Goal: Navigation & Orientation: Find specific page/section

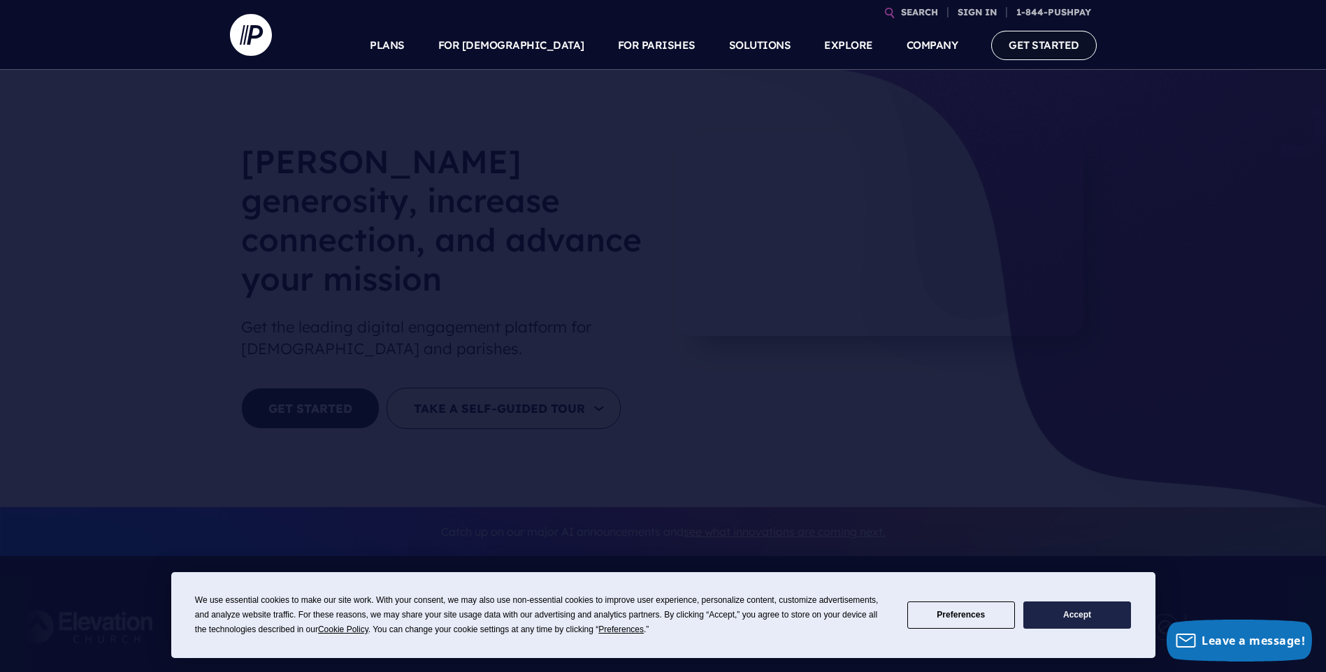
click at [1037, 47] on link "GET STARTED" at bounding box center [1044, 45] width 106 height 29
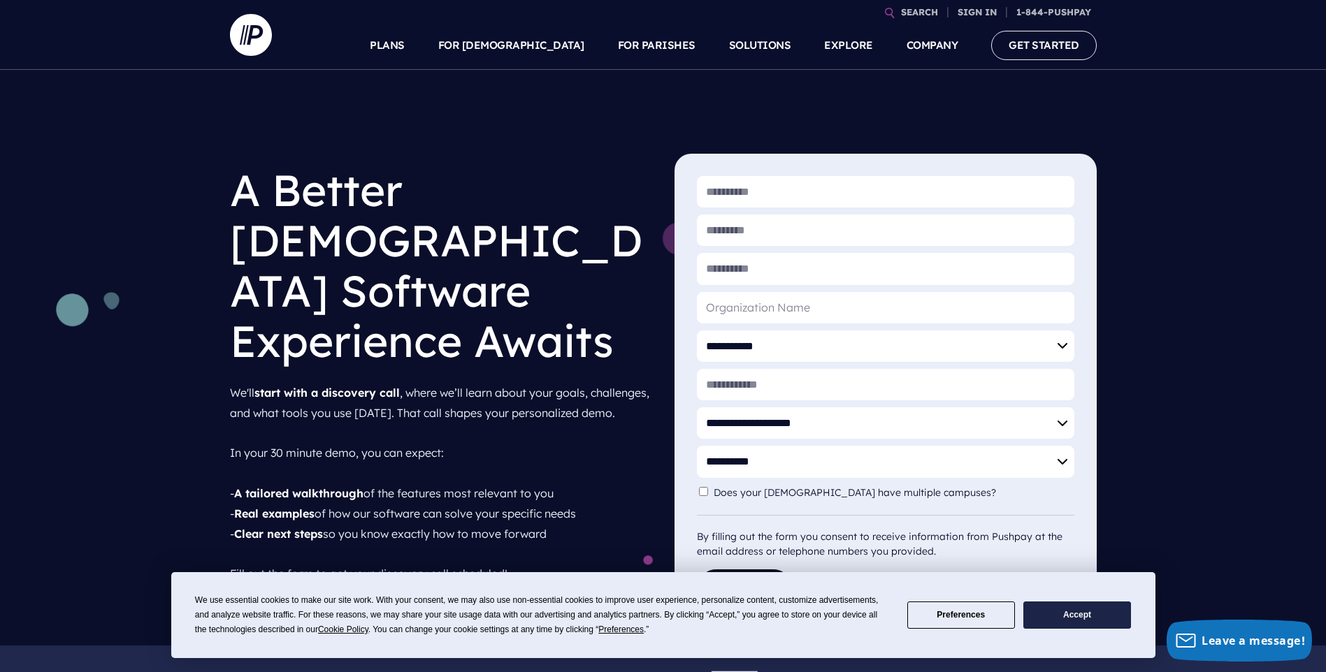
click at [1051, 613] on button "Accept" at bounding box center [1077, 615] width 108 height 27
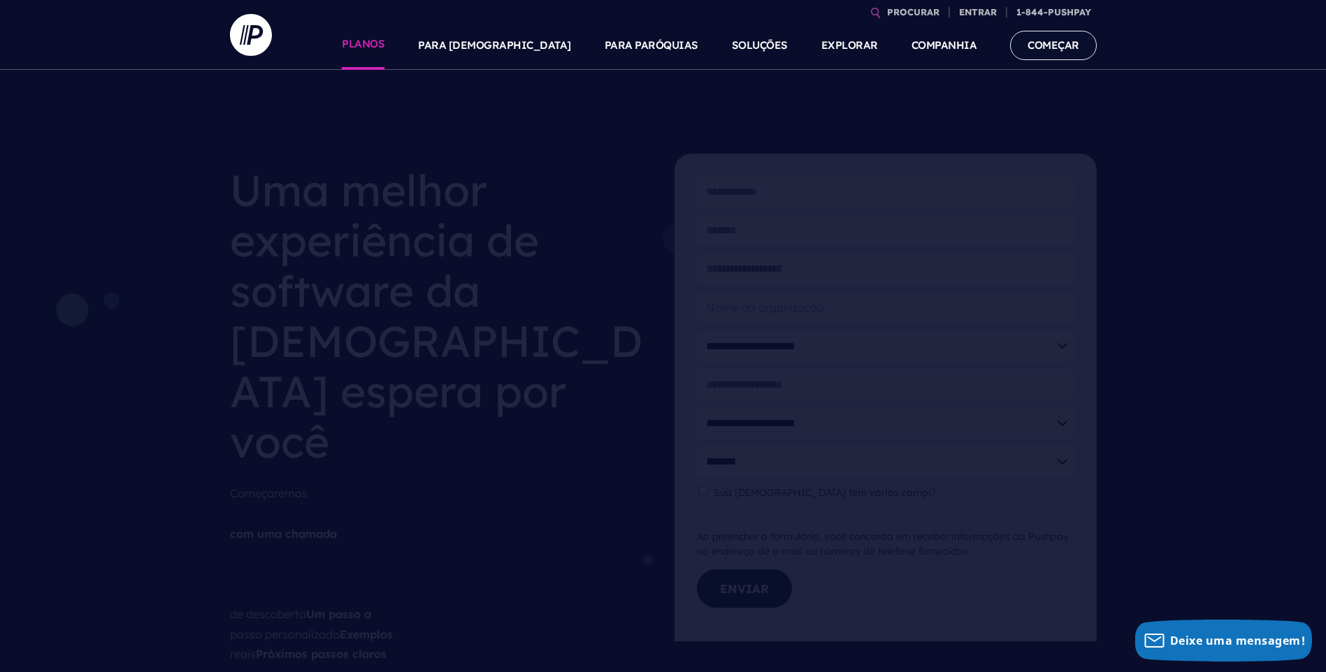
click at [384, 32] on link "PLANOS" at bounding box center [363, 45] width 43 height 49
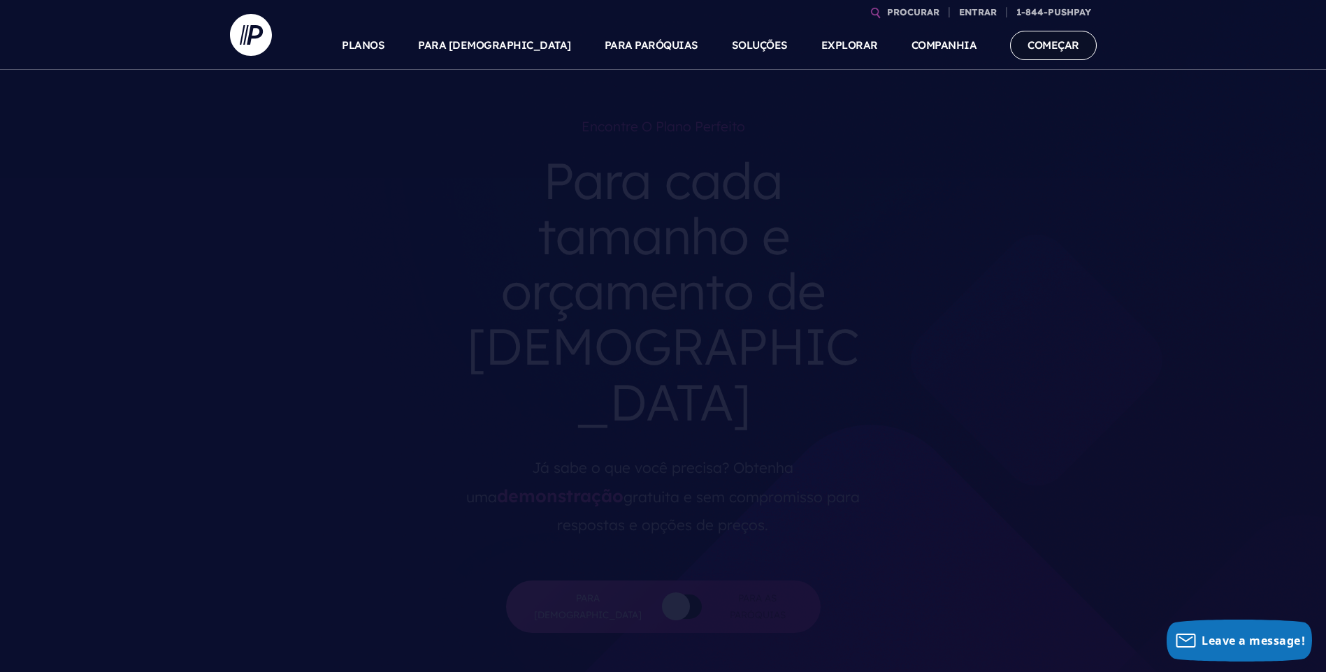
click at [1067, 42] on link "COMEÇAR" at bounding box center [1053, 45] width 87 height 29
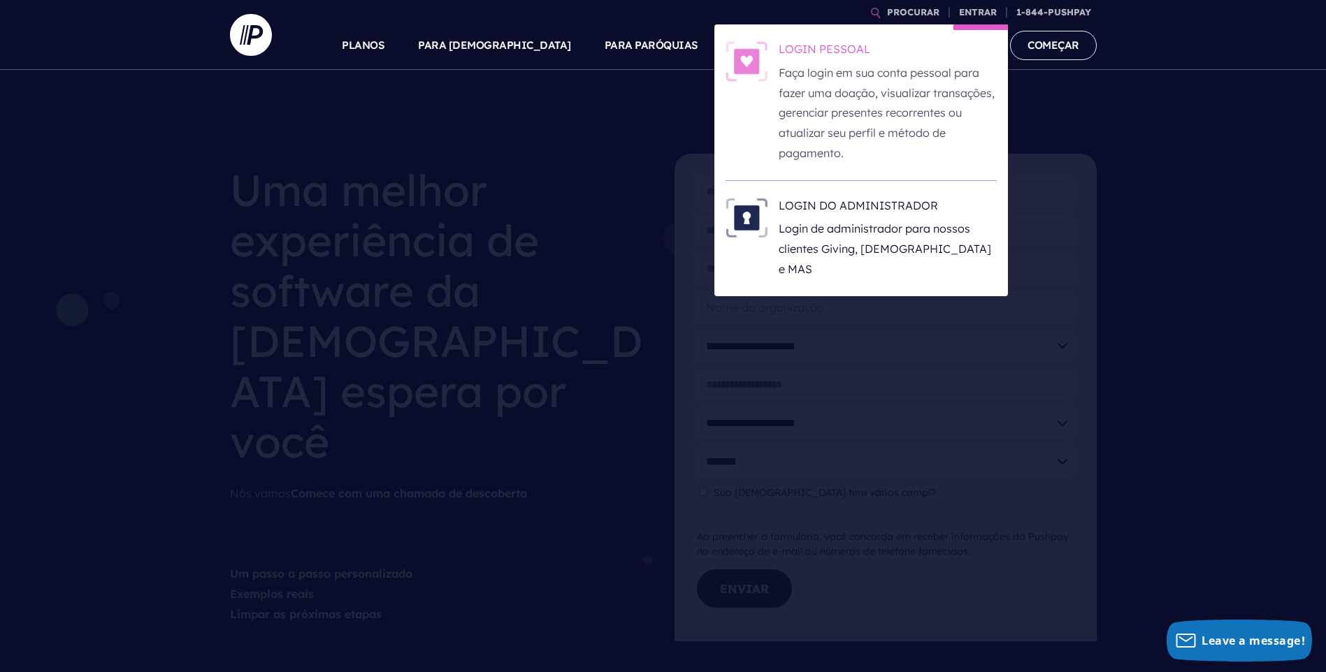
click at [919, 65] on p "Faça login em sua conta pessoal para fazer uma doação, visualizar transações, g…" at bounding box center [888, 113] width 218 height 101
click at [858, 211] on h6 "LOGIN DO ADMINISTRADOR" at bounding box center [888, 208] width 218 height 21
